Goal: Information Seeking & Learning: Understand process/instructions

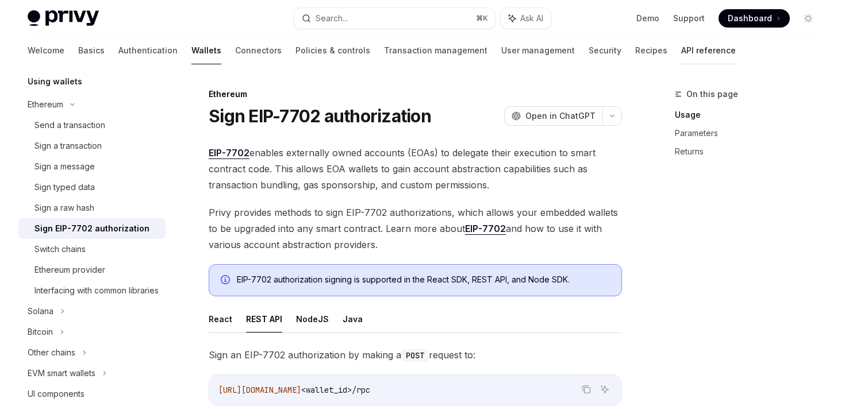
click at [681, 56] on link "API reference" at bounding box center [708, 51] width 55 height 28
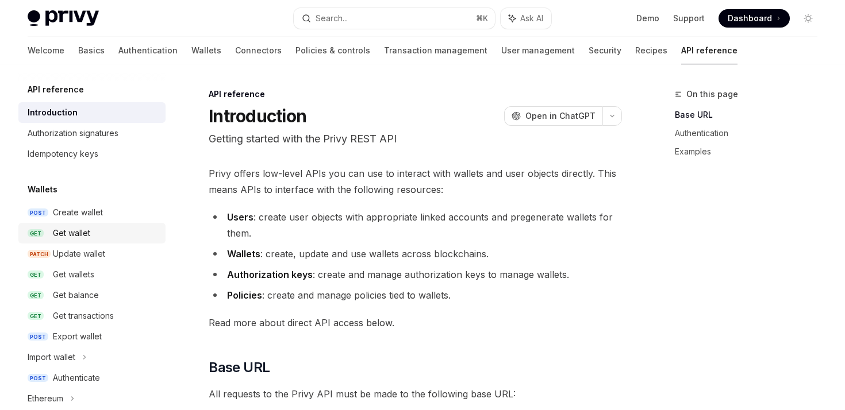
click at [87, 227] on div "Get wallet" at bounding box center [71, 233] width 37 height 14
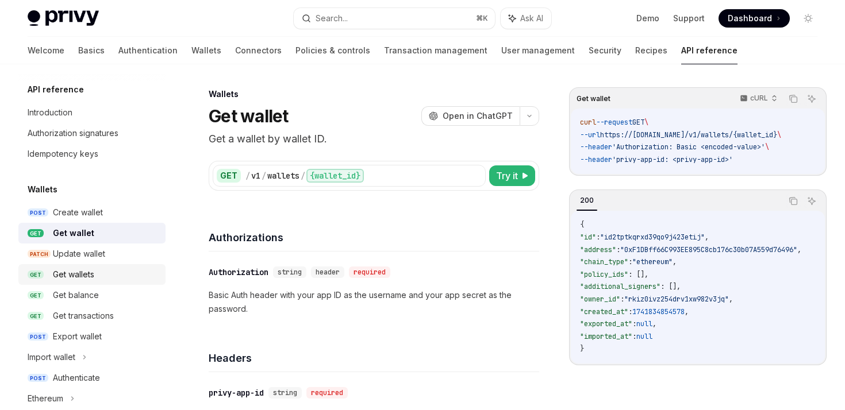
click at [59, 268] on div "Get wallets" at bounding box center [73, 275] width 41 height 14
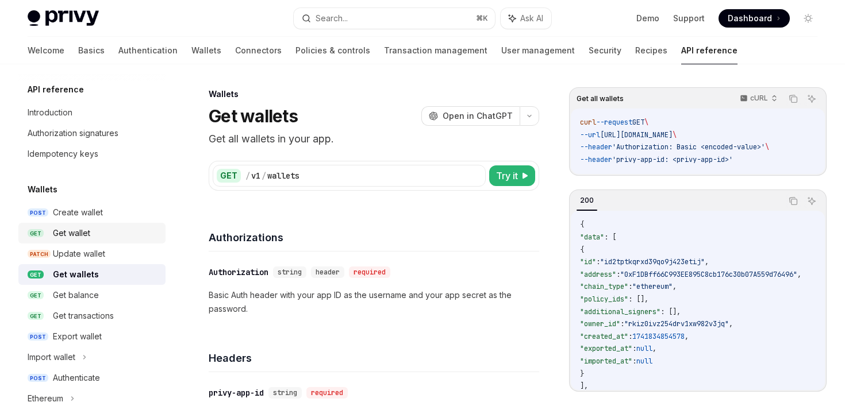
click at [79, 239] on div "Get wallet" at bounding box center [71, 233] width 37 height 14
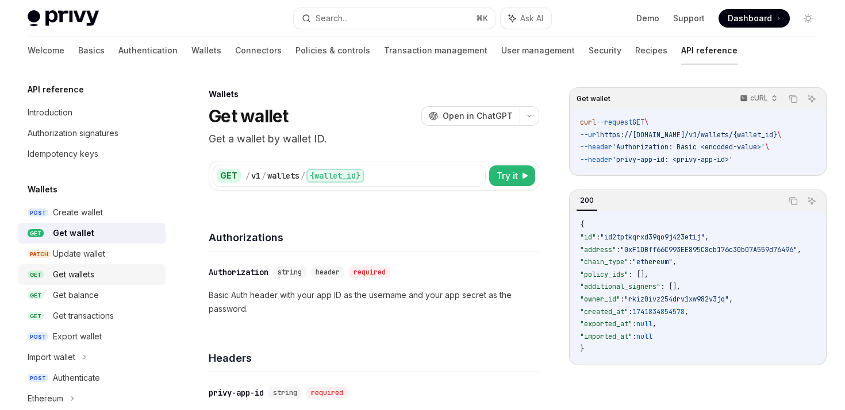
click at [86, 272] on div "Get wallets" at bounding box center [73, 275] width 41 height 14
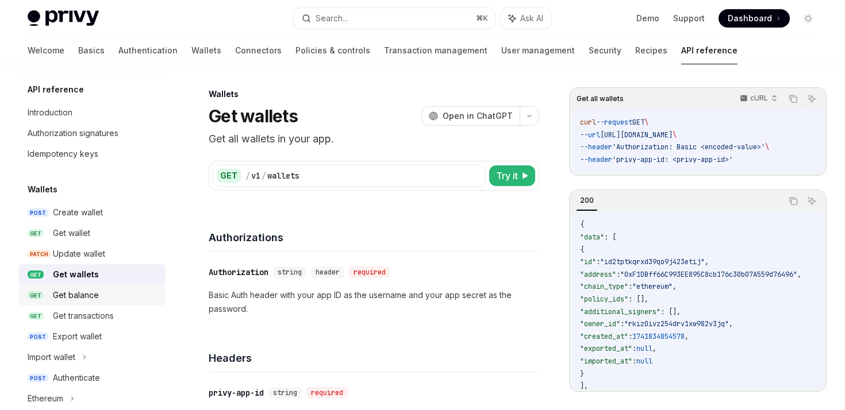
click at [84, 299] on div "Get balance" at bounding box center [76, 296] width 46 height 14
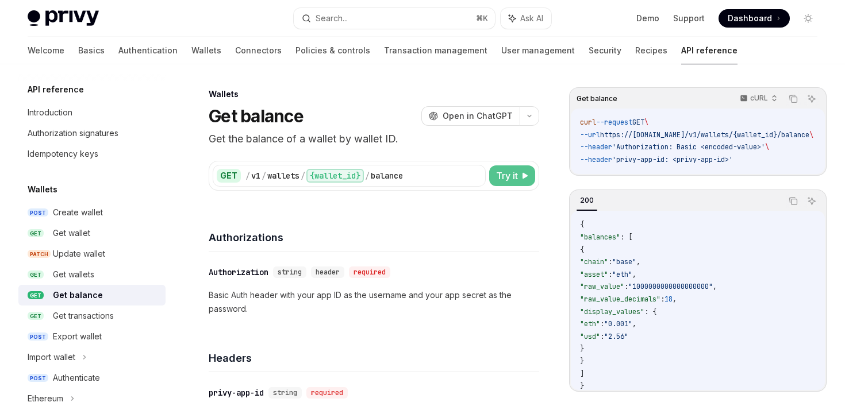
click at [497, 175] on span "Try it" at bounding box center [507, 176] width 22 height 14
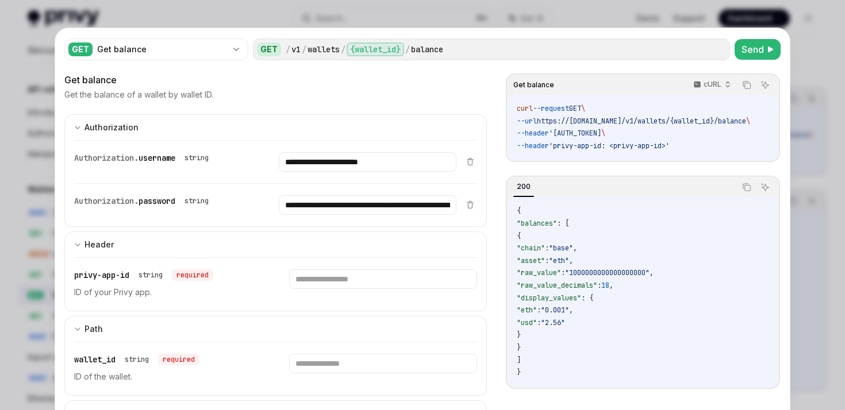
click at [806, 148] on div at bounding box center [422, 205] width 845 height 410
type textarea "*"
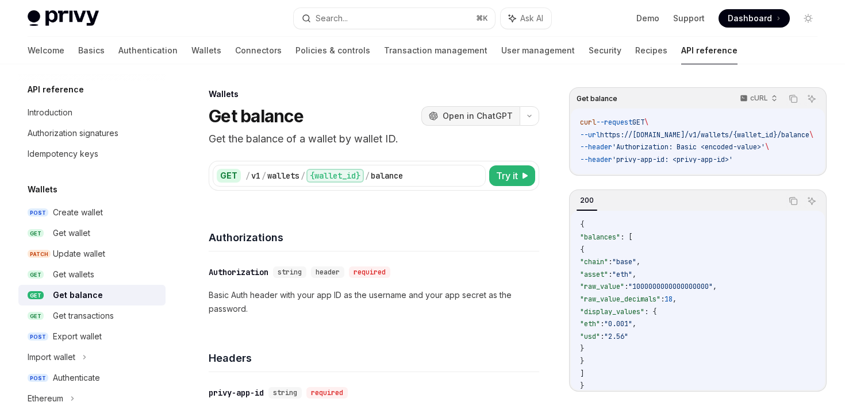
click at [506, 114] on span "Open in ChatGPT" at bounding box center [478, 115] width 70 height 11
